Goal: Task Accomplishment & Management: Use online tool/utility

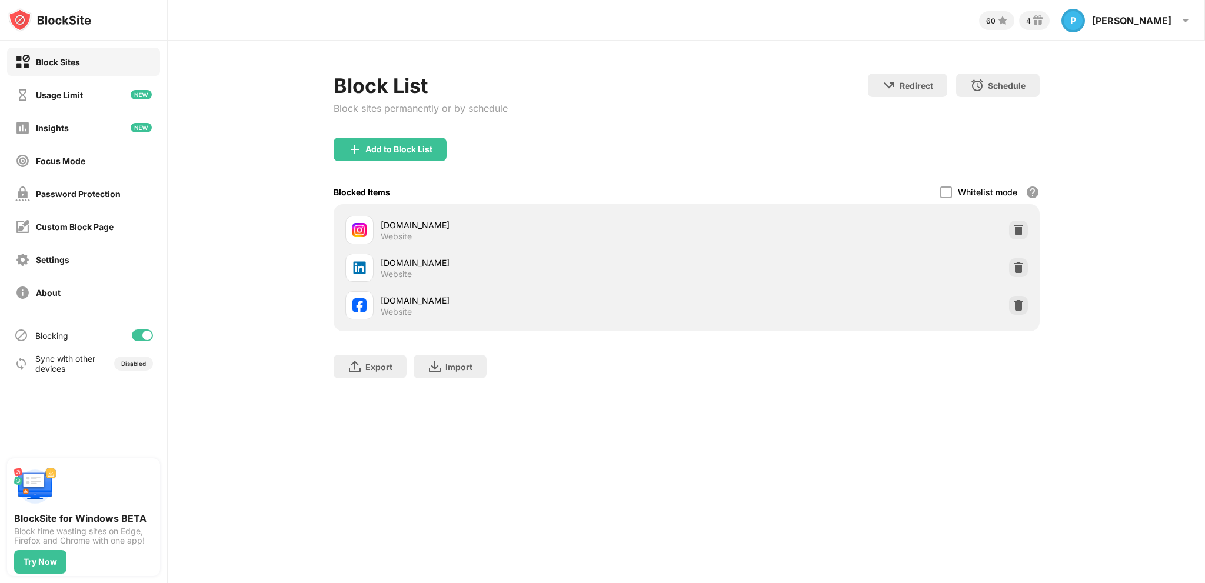
click at [1018, 304] on img at bounding box center [1018, 305] width 12 height 12
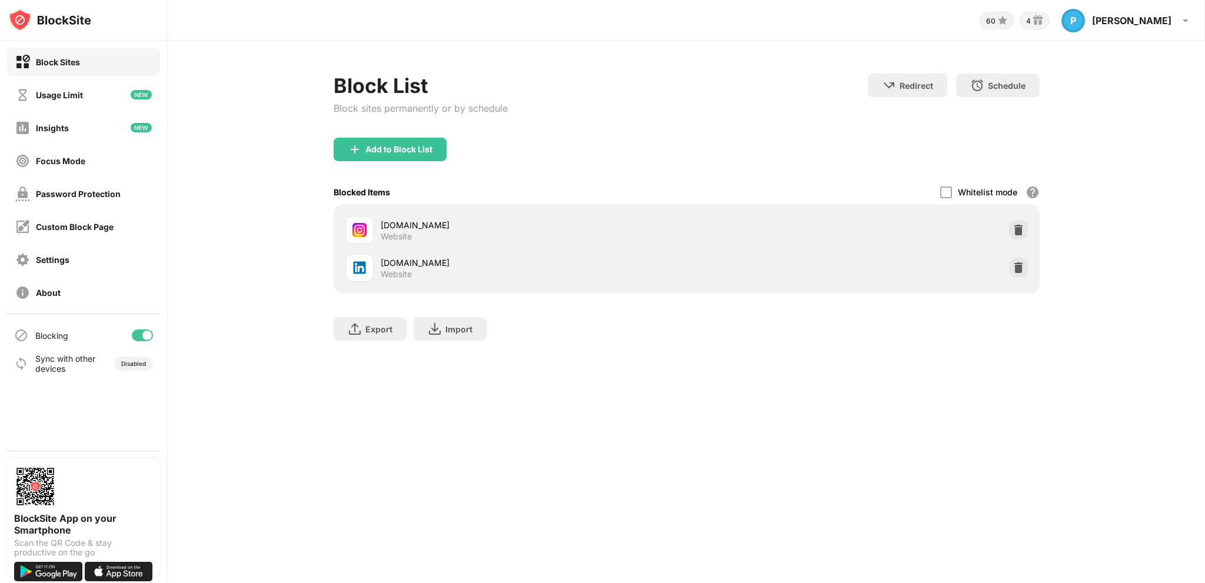
click at [387, 152] on div "Add to Block List" at bounding box center [398, 149] width 67 height 9
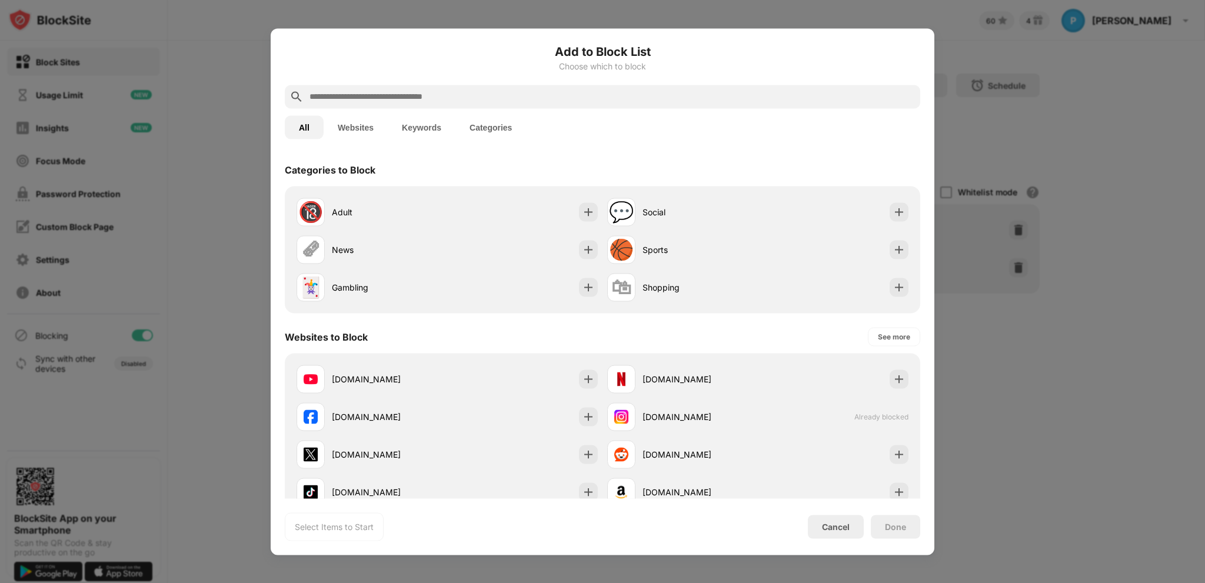
click at [378, 96] on input "text" at bounding box center [611, 96] width 607 height 14
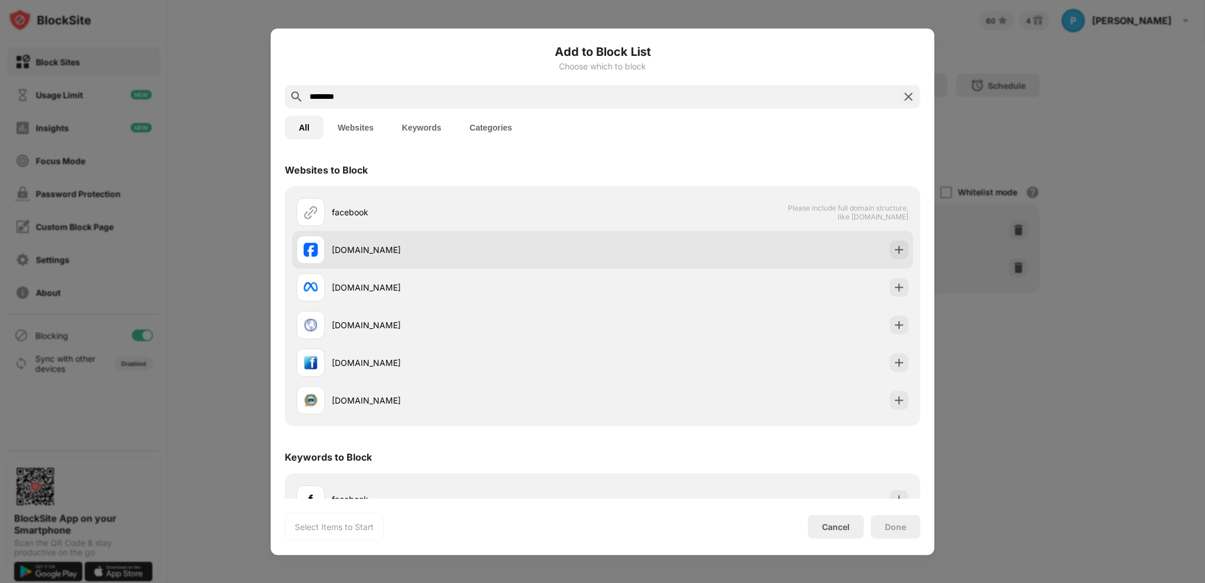
type input "********"
click at [437, 247] on div "facebook.com" at bounding box center [467, 250] width 271 height 12
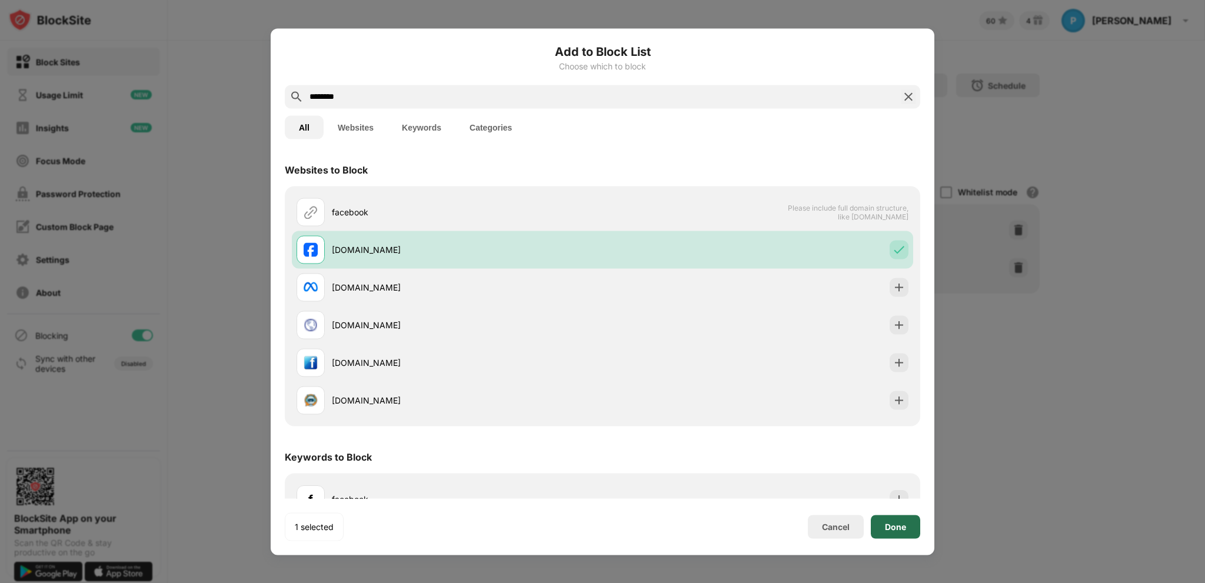
click at [900, 524] on div "Done" at bounding box center [895, 526] width 21 height 9
